Goal: Task Accomplishment & Management: Use online tool/utility

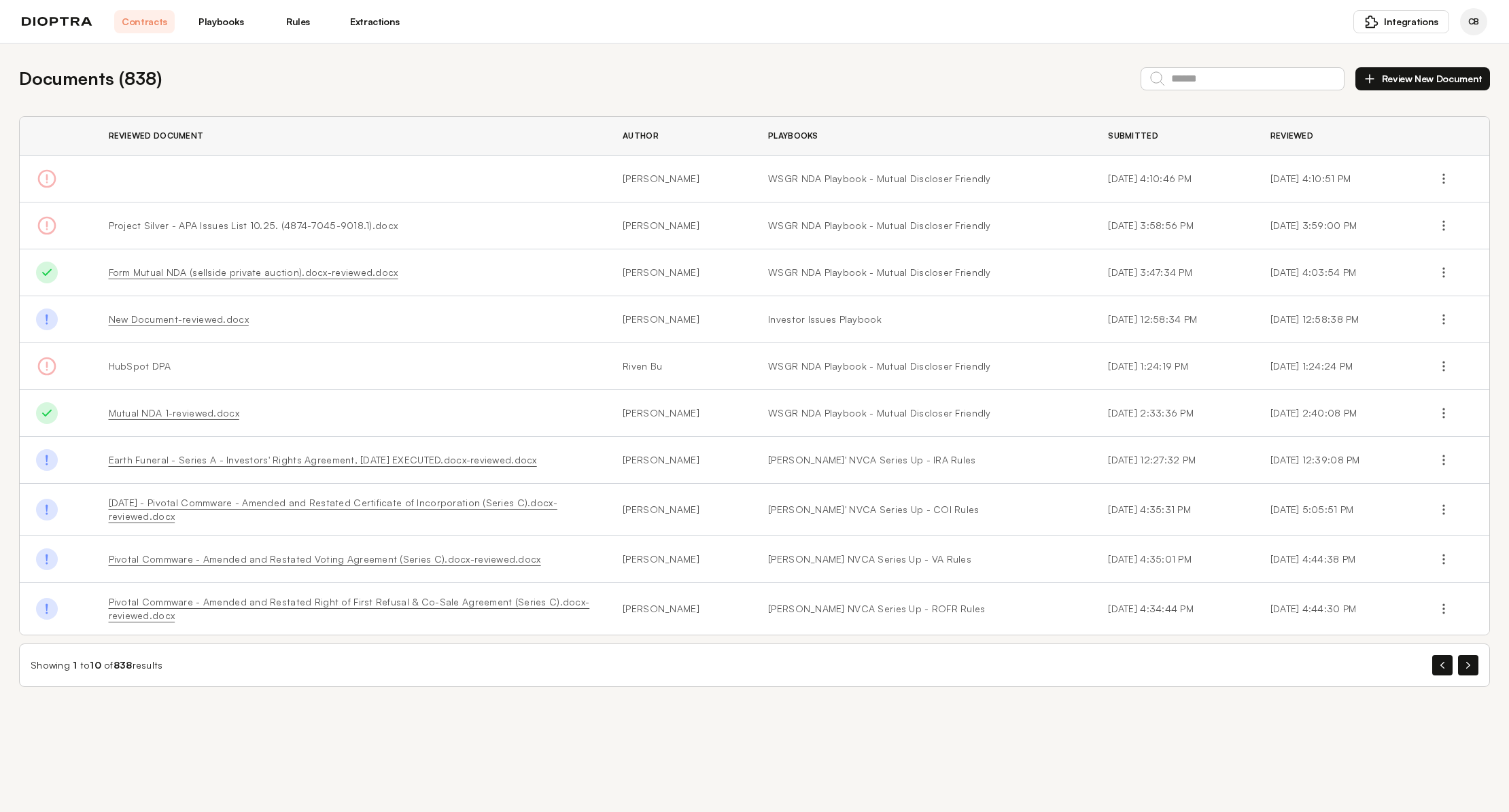
click at [227, 26] on link "Playbooks" at bounding box center [222, 21] width 61 height 23
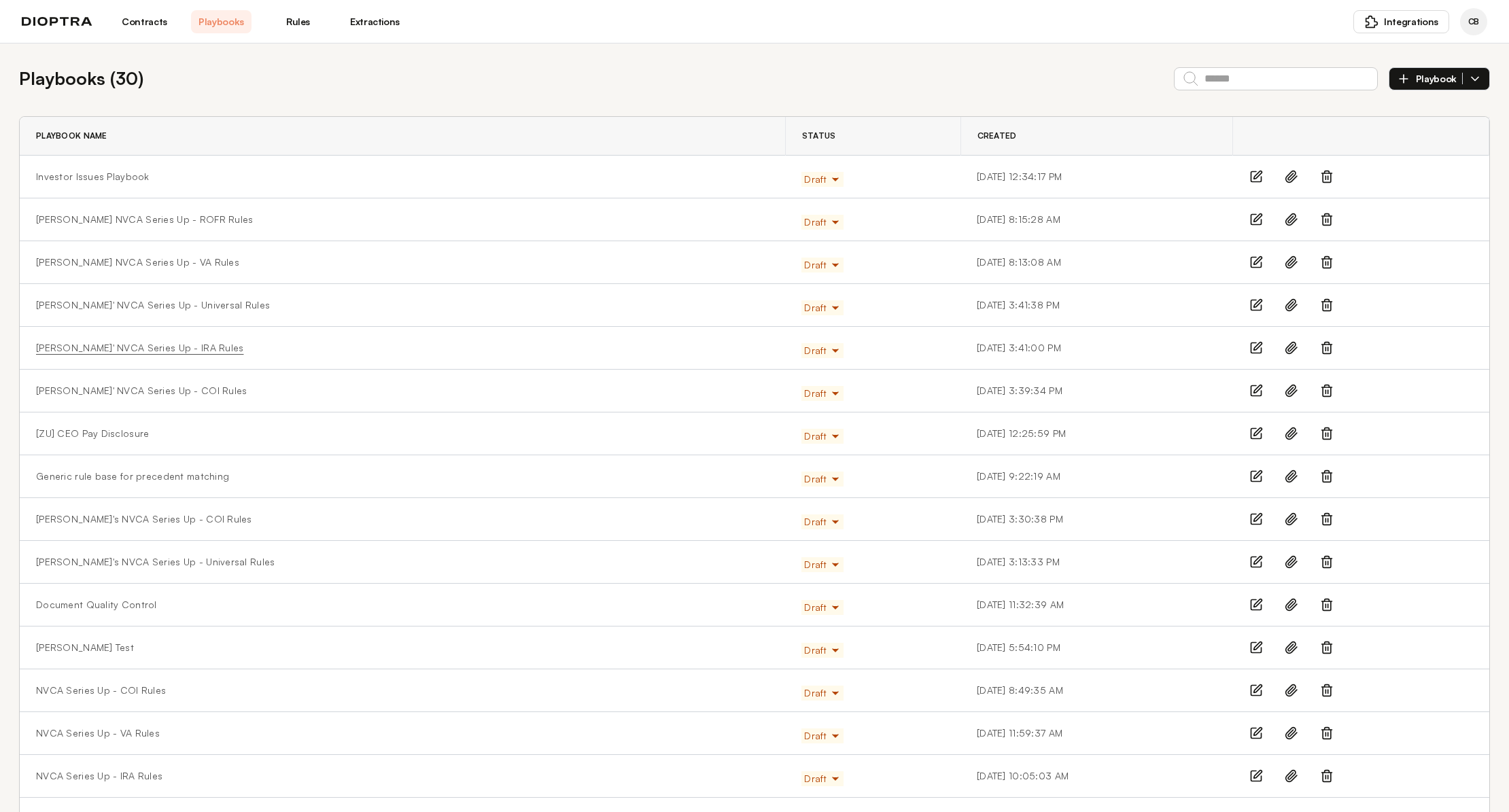
click at [120, 349] on link "[PERSON_NAME]' NVCA Series Up - IRA Rules" at bounding box center [140, 348] width 207 height 14
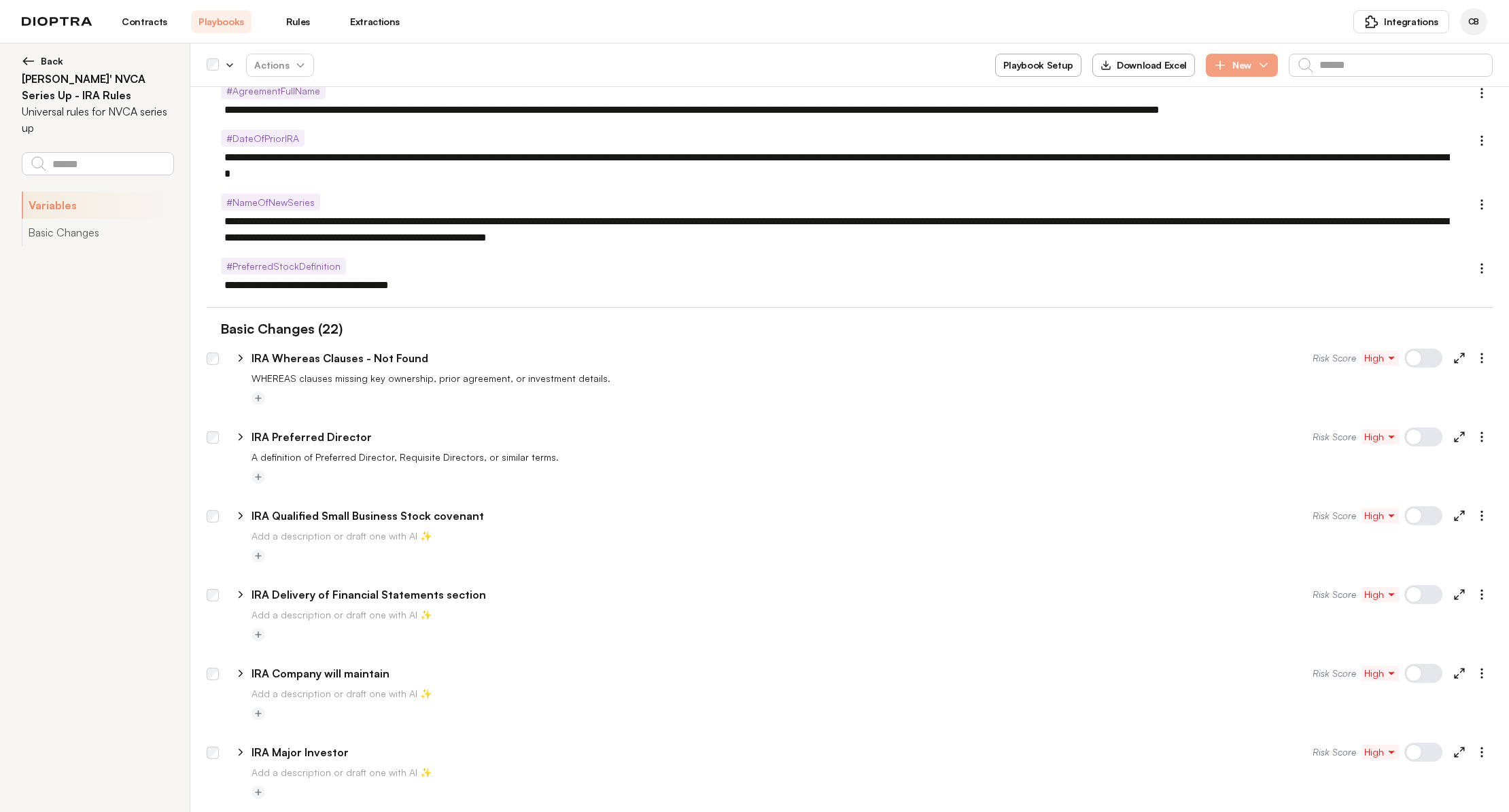
scroll to position [68, 0]
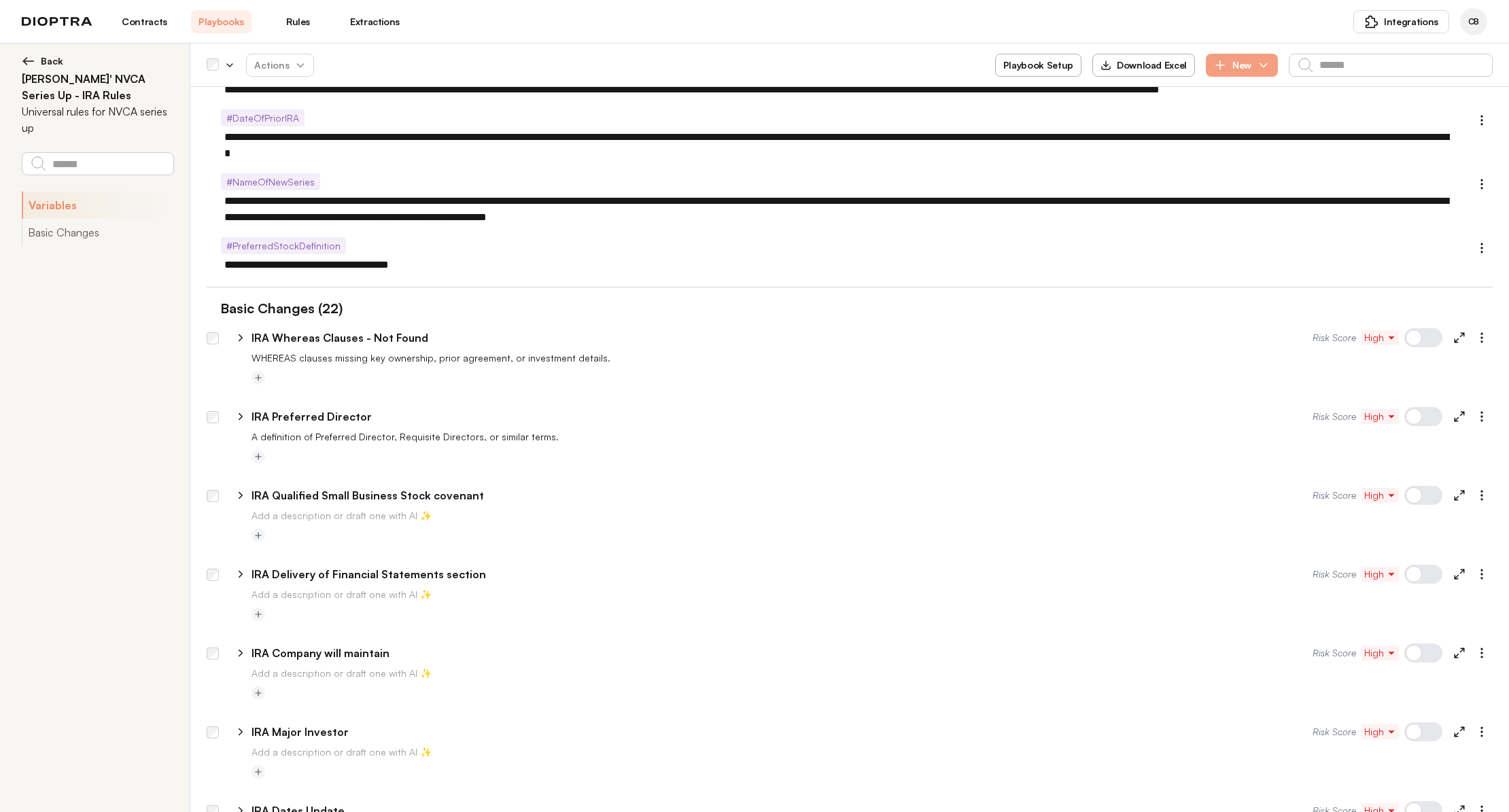
click at [241, 339] on icon at bounding box center [240, 338] width 3 height 6
type textarea "*"
select select "**********"
select select "*******"
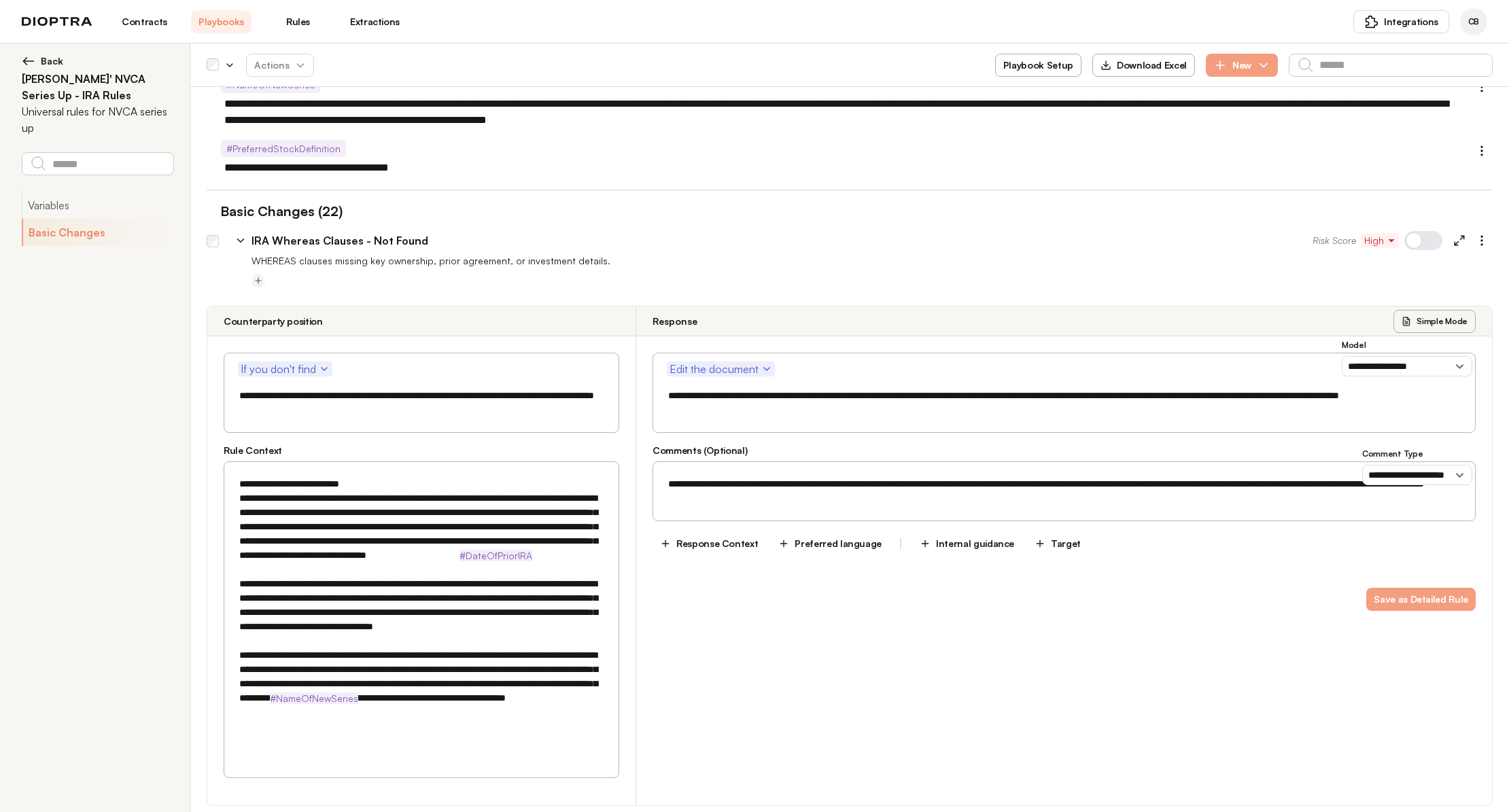
scroll to position [204, 0]
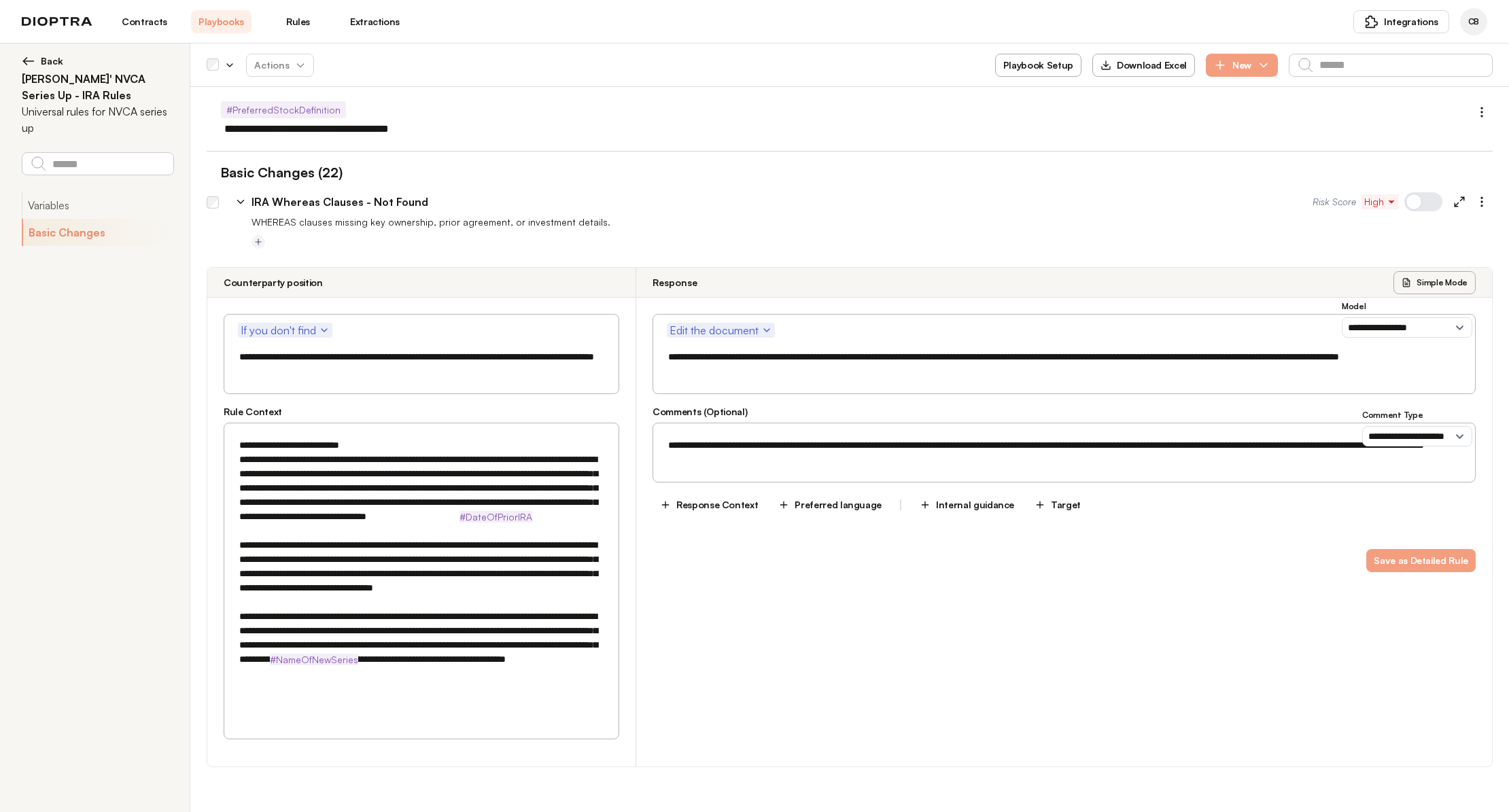
click at [325, 330] on icon "button" at bounding box center [325, 330] width 11 height 11
drag, startPoint x: 799, startPoint y: 464, endPoint x: 643, endPoint y: 450, distance: 156.6
click at [643, 450] on div "**********" at bounding box center [1064, 443] width 856 height 291
click at [373, 26] on link "Extractions" at bounding box center [375, 21] width 61 height 23
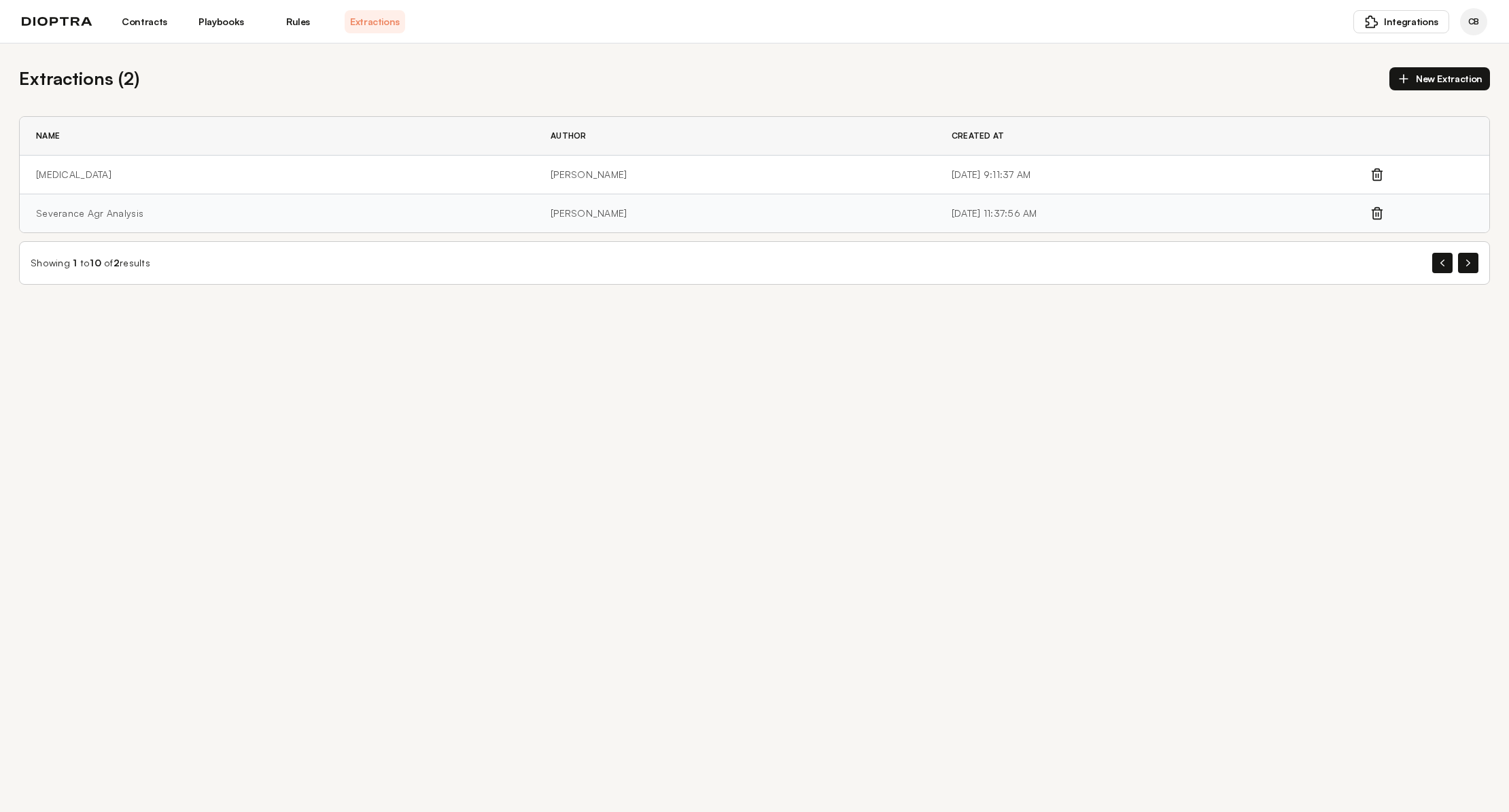
click at [99, 218] on td "Severance Agr Analysis" at bounding box center [277, 213] width 515 height 39
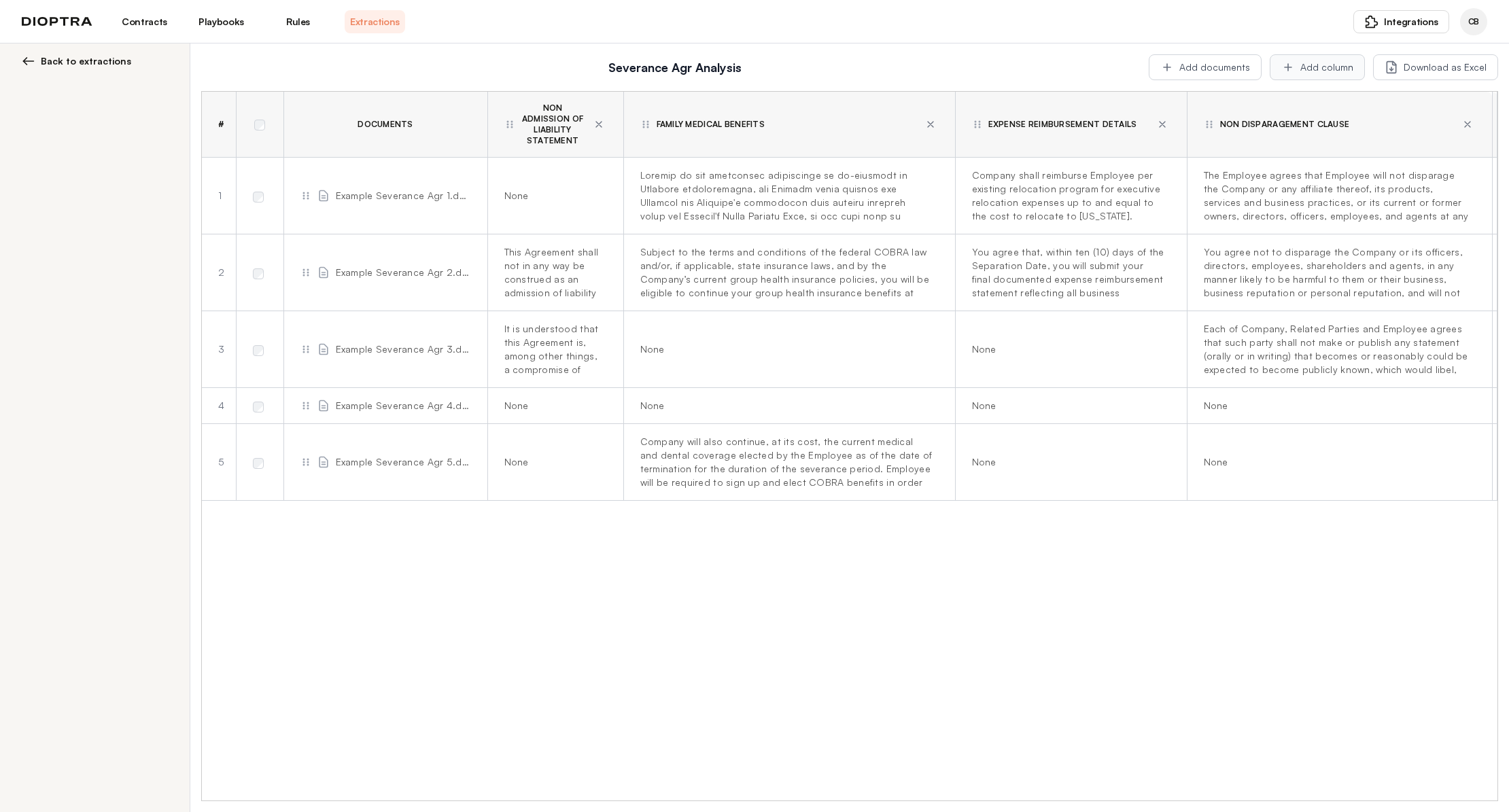
click at [1320, 66] on button "Add column" at bounding box center [1317, 67] width 95 height 26
type textarea "*"
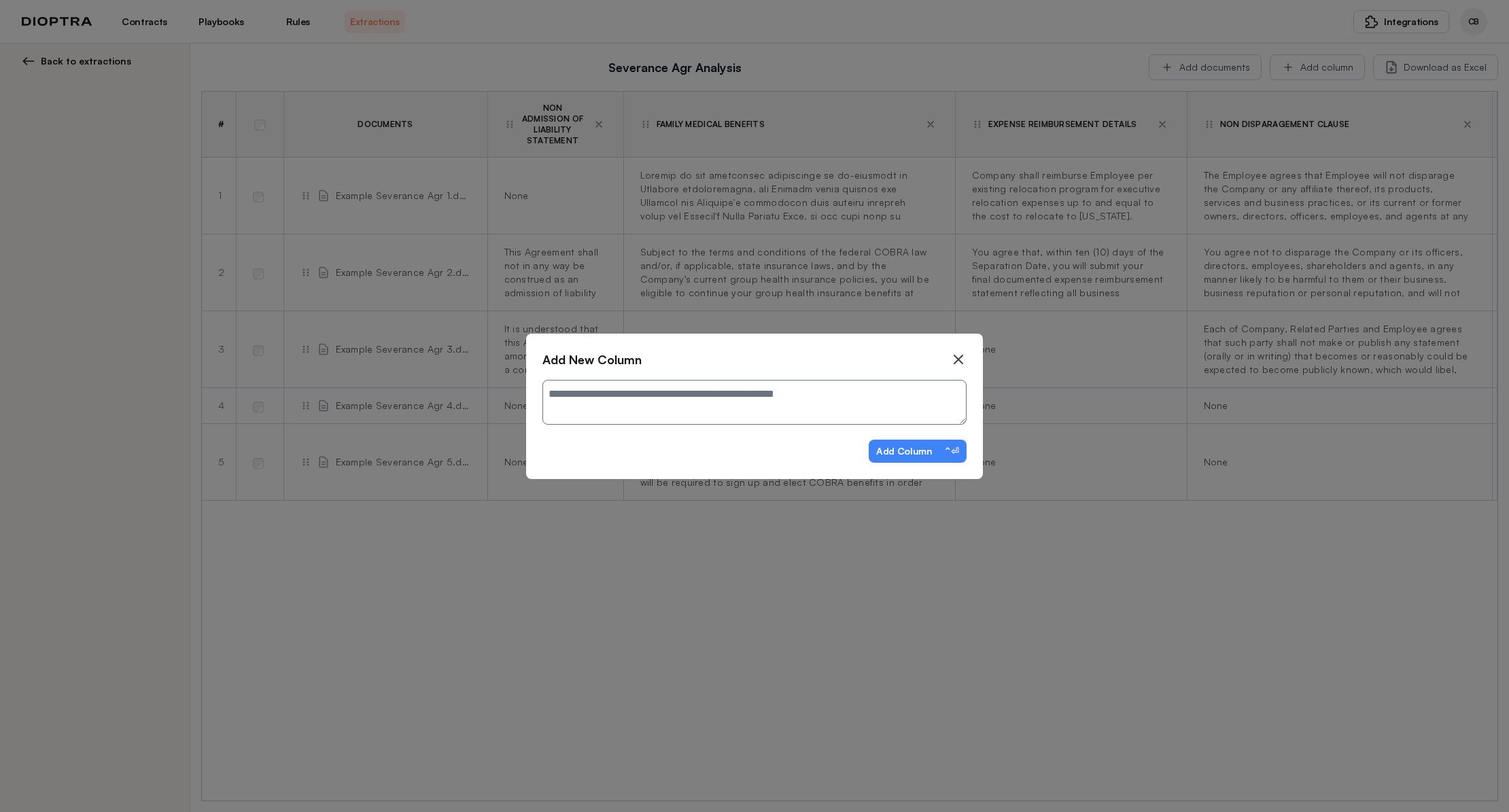
click at [959, 361] on icon at bounding box center [959, 360] width 17 height 17
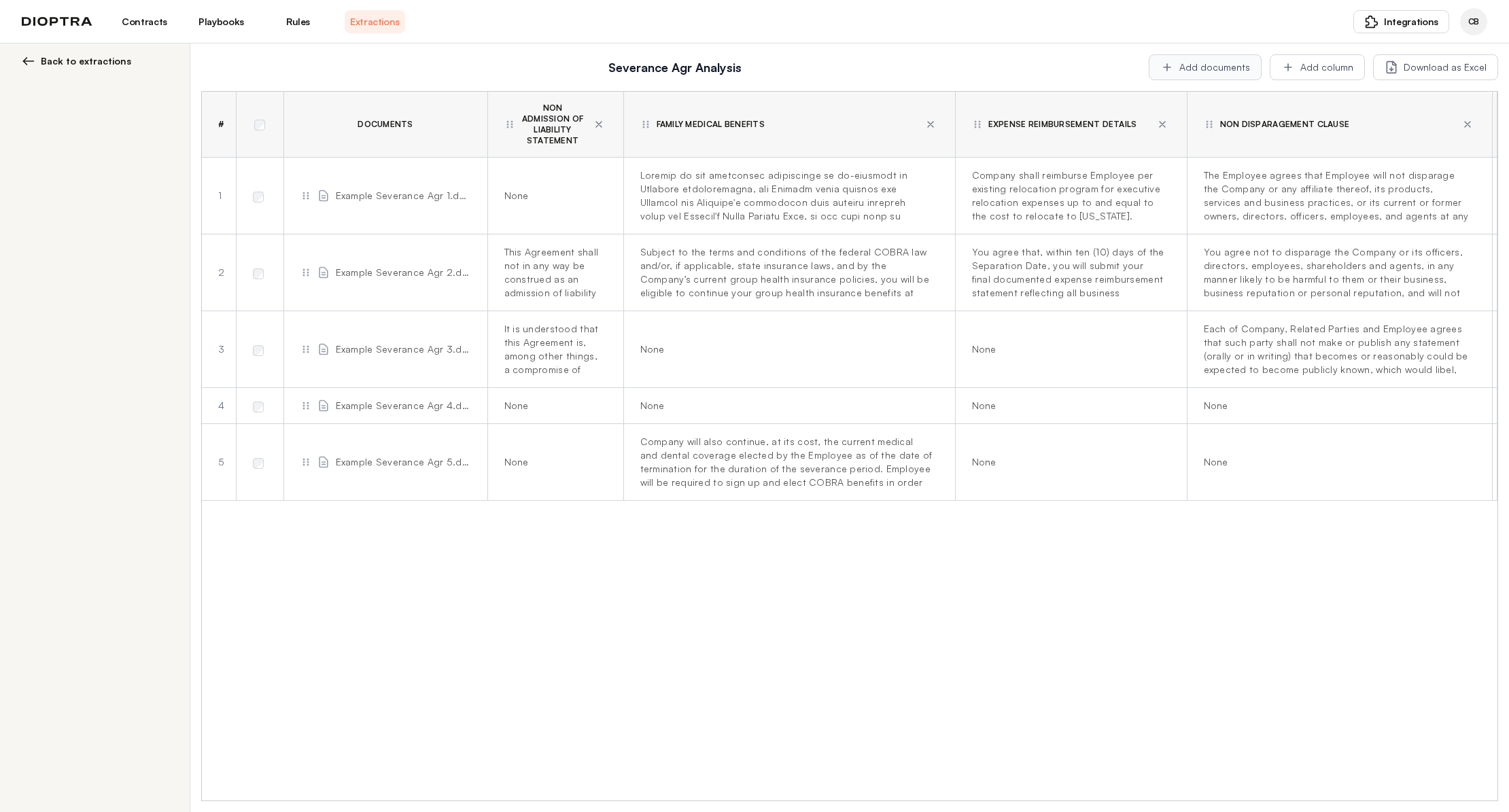
click at [1204, 63] on button "Add documents" at bounding box center [1204, 67] width 113 height 26
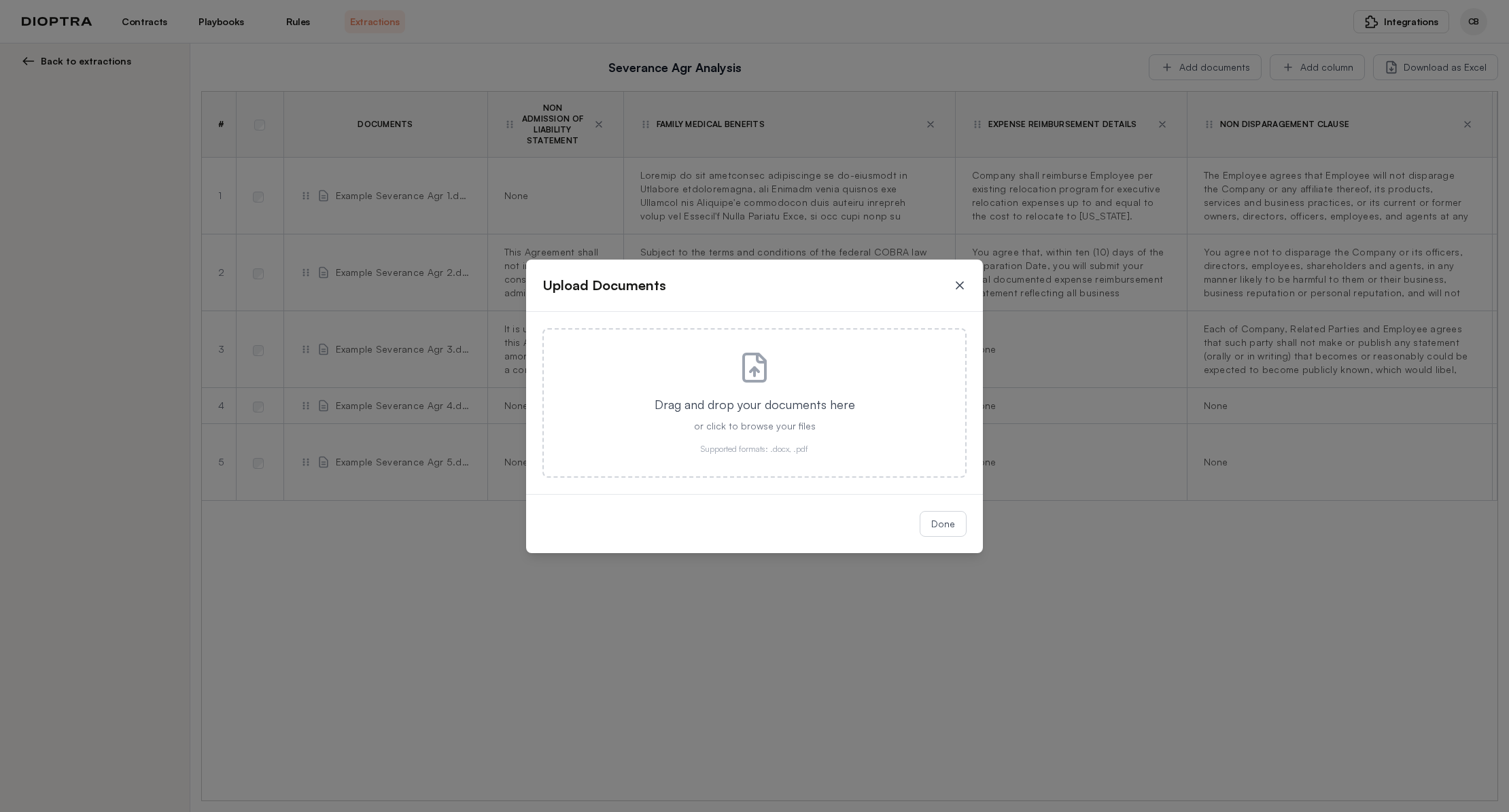
click at [954, 282] on icon at bounding box center [960, 285] width 14 height 14
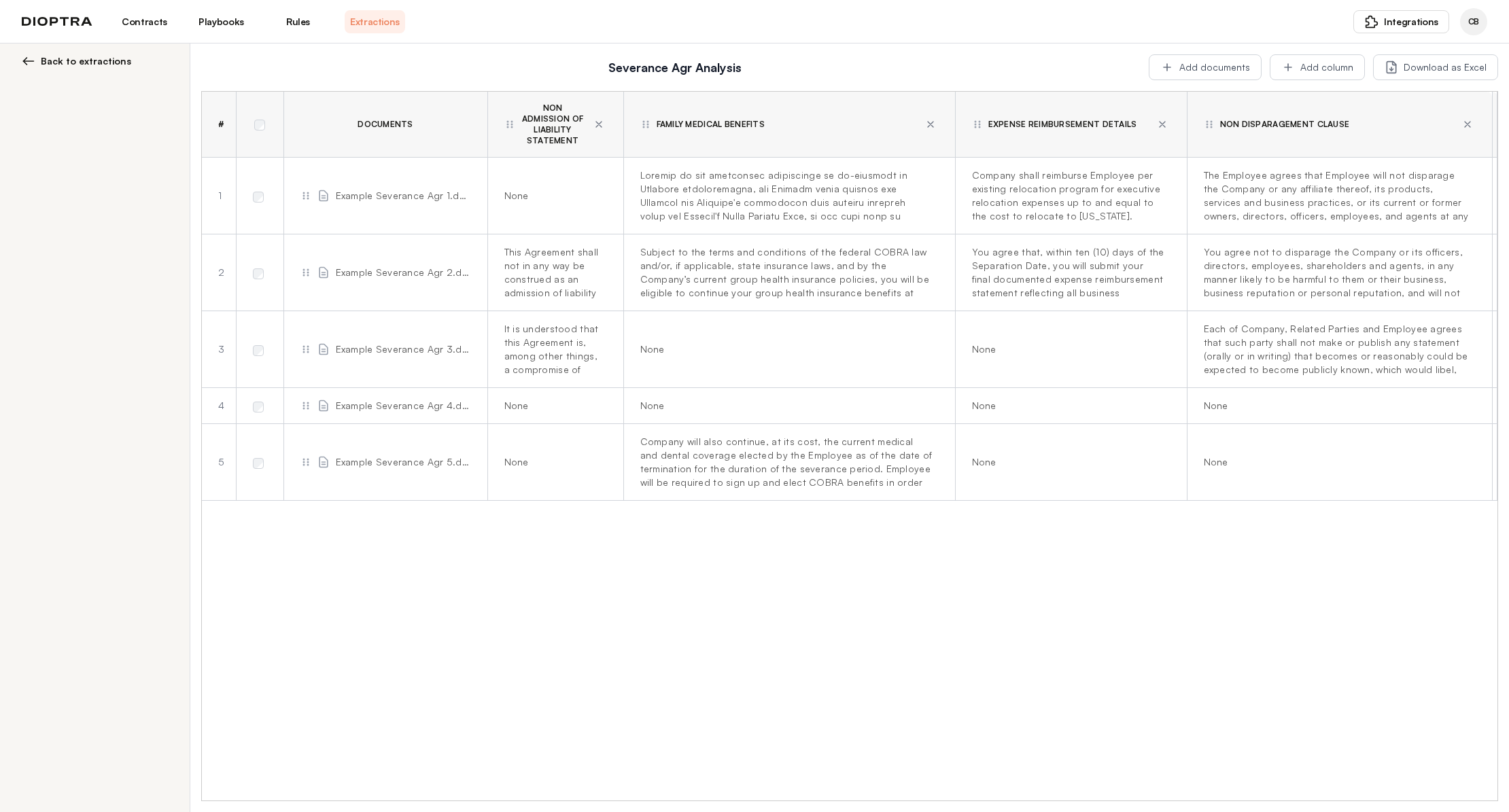
click at [149, 21] on link "Contracts" at bounding box center [144, 21] width 61 height 23
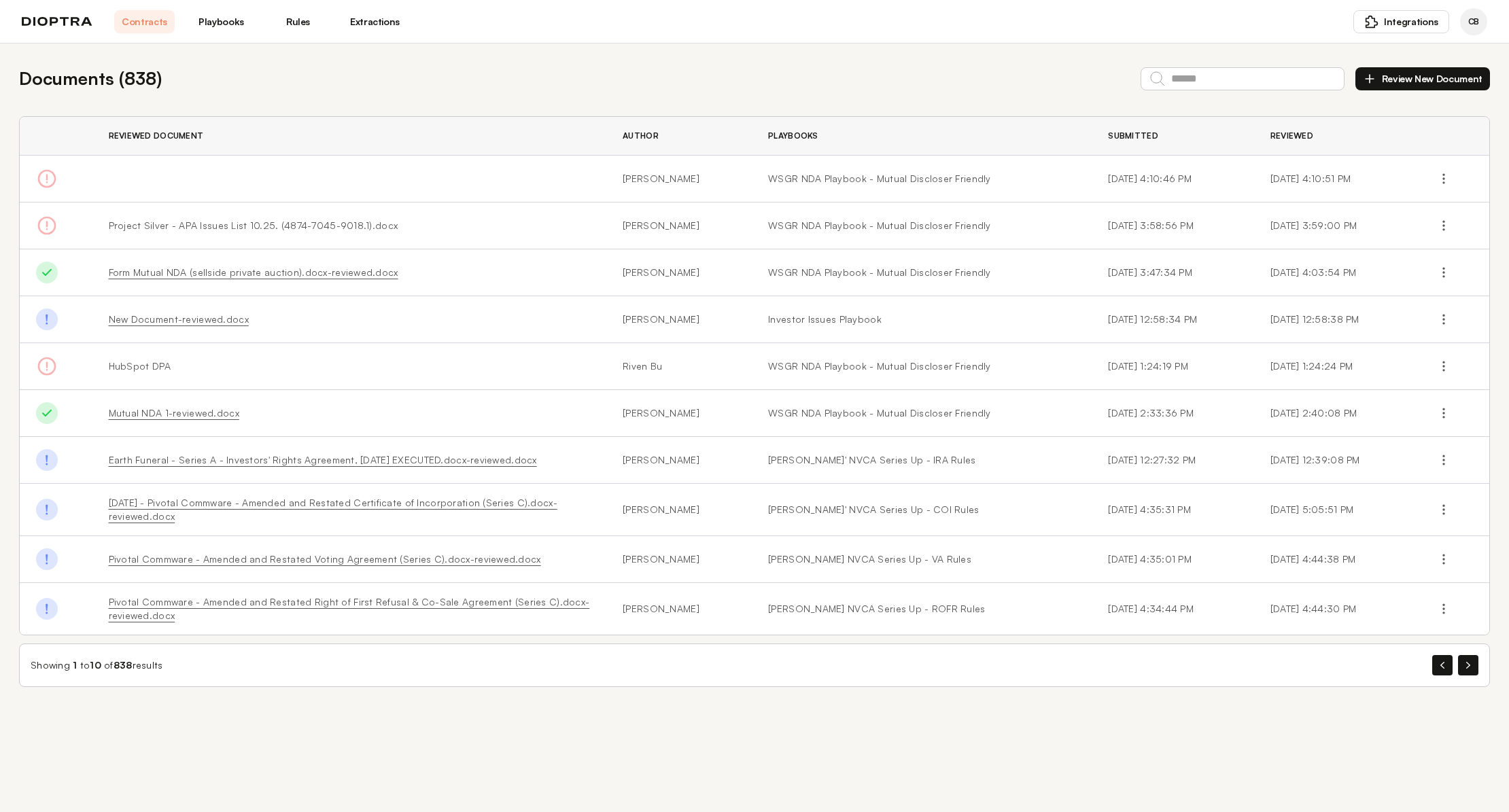
click at [222, 19] on link "Playbooks" at bounding box center [222, 21] width 61 height 23
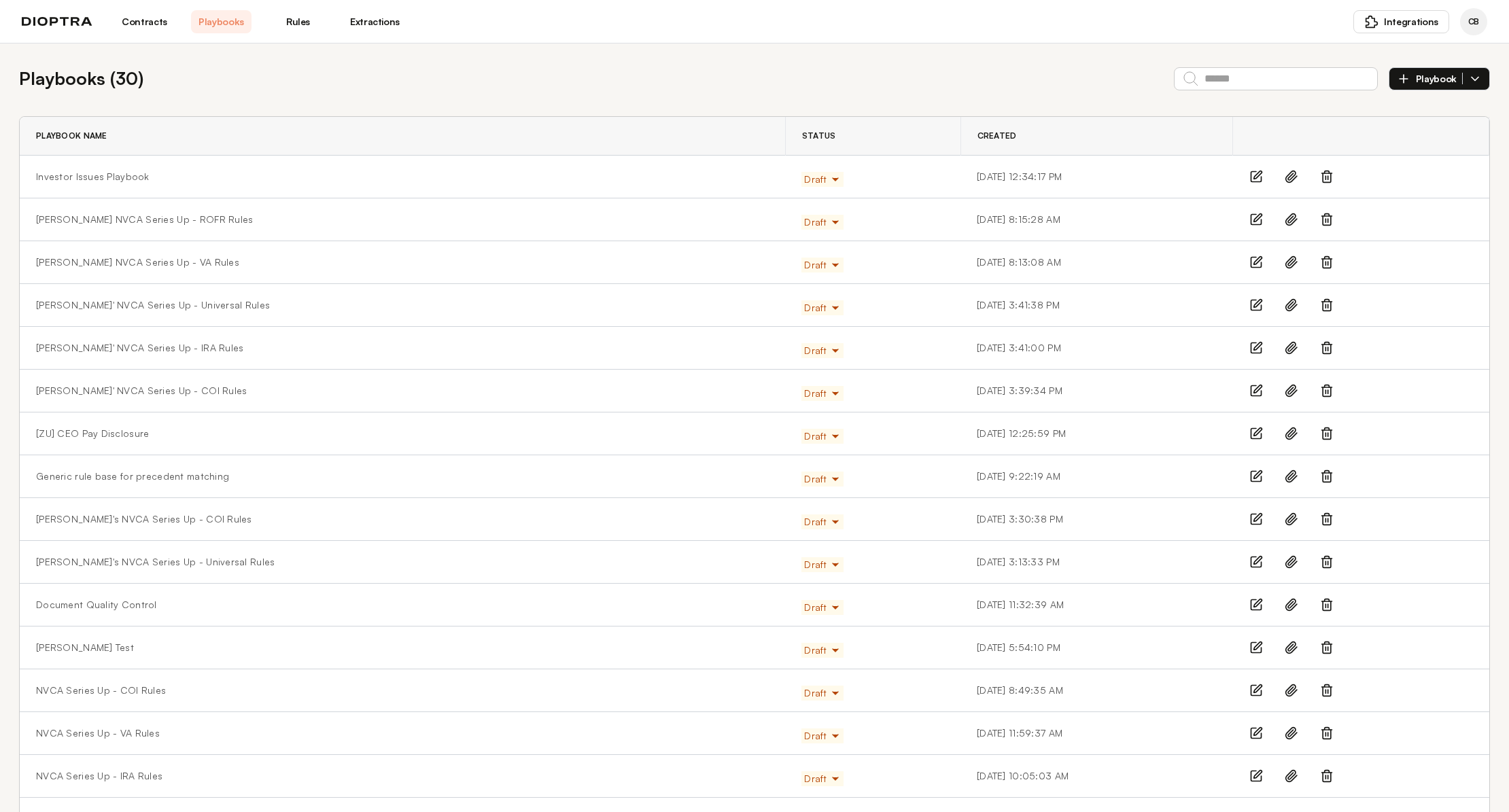
click at [294, 19] on link "Rules" at bounding box center [298, 21] width 61 height 23
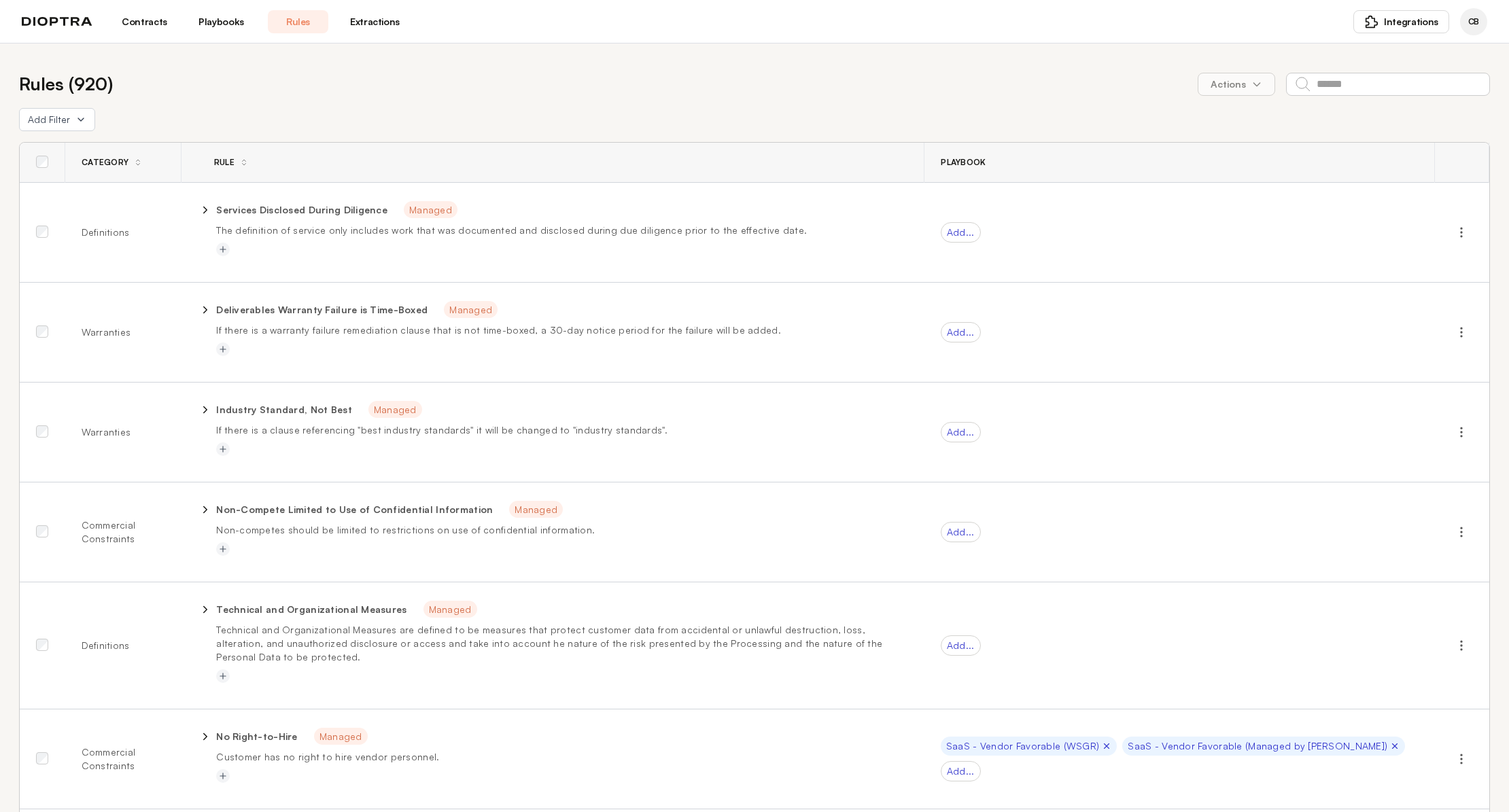
click at [367, 19] on link "Extractions" at bounding box center [375, 21] width 61 height 23
